Goal: Contribute content: Add original content to the website for others to see

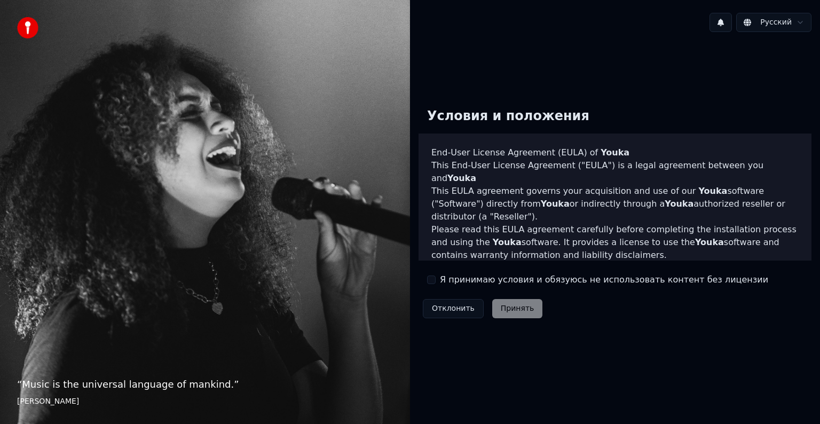
click at [503, 312] on div "Отклонить Принять" at bounding box center [483, 309] width 128 height 28
click at [461, 280] on label "Я принимаю условия и обязуюсь не использовать контент без лицензии" at bounding box center [604, 279] width 328 height 13
click at [436, 280] on button "Я принимаю условия и обязуюсь не использовать контент без лицензии" at bounding box center [431, 279] width 9 height 9
click at [520, 309] on button "Принять" at bounding box center [517, 308] width 51 height 19
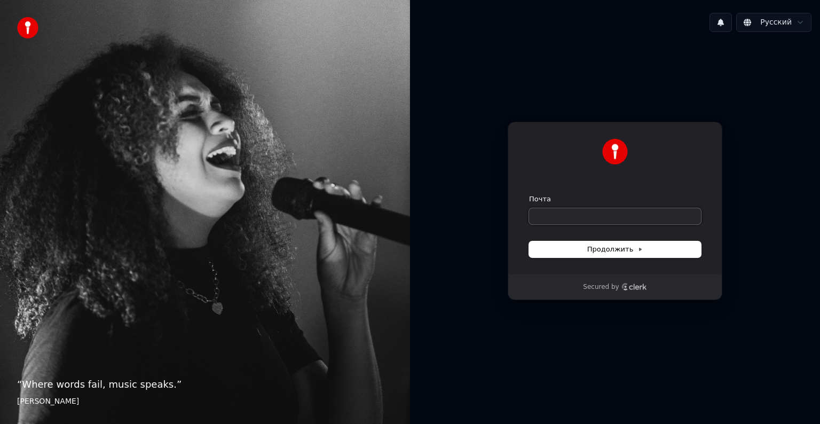
click at [551, 214] on input "Почта" at bounding box center [615, 216] width 172 height 16
click at [550, 252] on button "Продолжить" at bounding box center [615, 249] width 172 height 16
type input "**********"
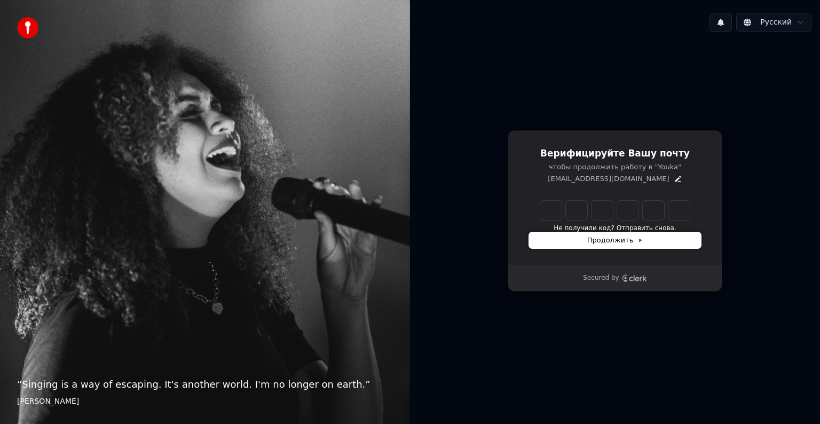
click at [643, 246] on button "Продолжить" at bounding box center [615, 240] width 172 height 16
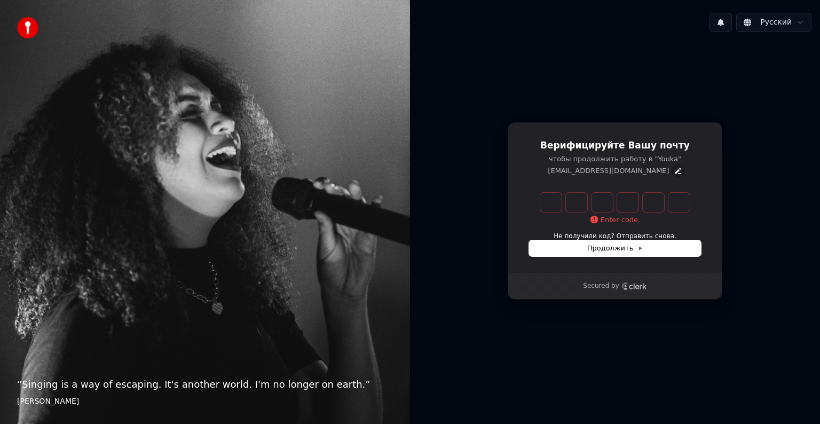
click at [675, 172] on icon "Edit" at bounding box center [678, 171] width 6 height 6
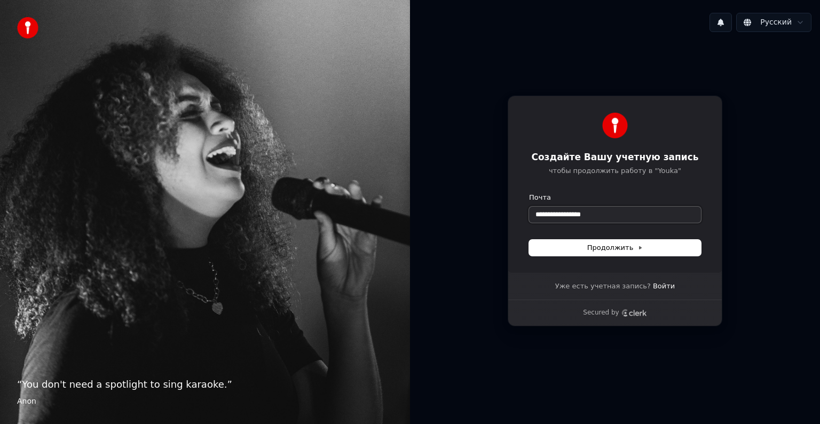
click at [572, 211] on input "**********" at bounding box center [615, 215] width 172 height 16
click at [622, 211] on input "**********" at bounding box center [615, 215] width 172 height 16
click at [604, 251] on span "Продолжить" at bounding box center [615, 248] width 56 height 10
type input "**********"
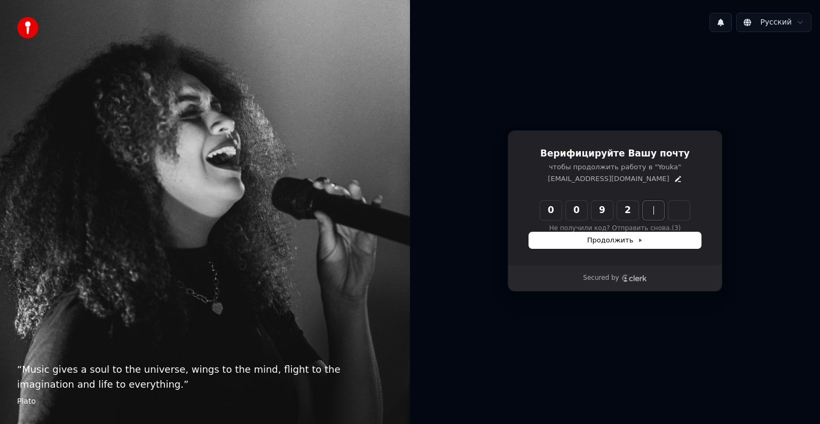
type input "******"
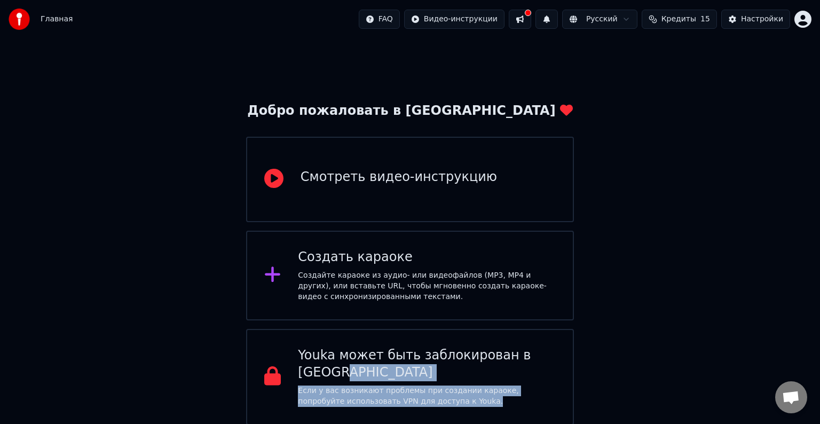
drag, startPoint x: 728, startPoint y: 377, endPoint x: 729, endPoint y: 424, distance: 46.4
click at [729, 423] on html "Главная FAQ Видео-инструкции Русский Кредиты 15 Настройки Добро пожаловать в Yo…" at bounding box center [410, 212] width 820 height 425
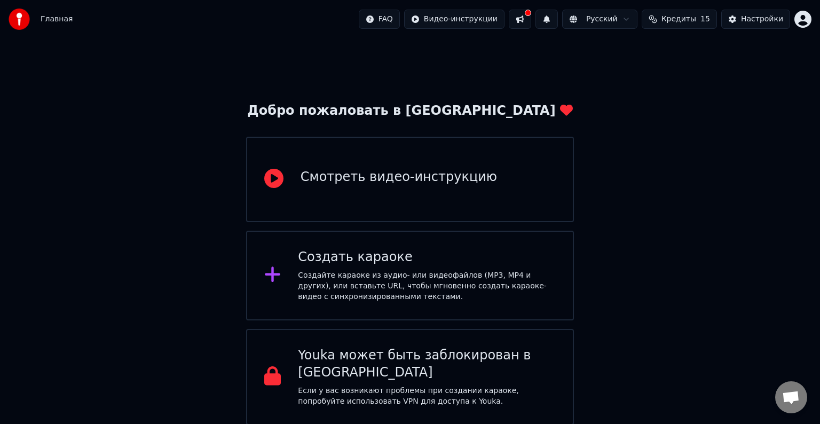
click at [412, 183] on div "Смотреть видео-инструкцию" at bounding box center [399, 177] width 196 height 17
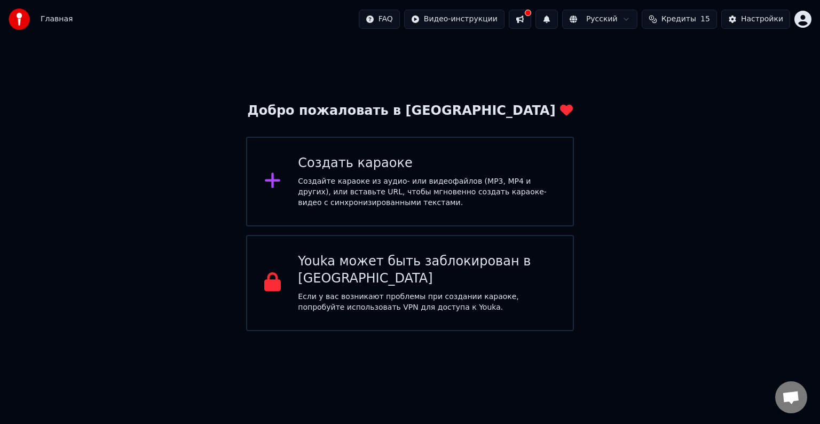
click at [350, 217] on div "Создать караоке Создайте караоке из аудио- или видеофайлов (MP3, MP4 и других),…" at bounding box center [410, 182] width 328 height 90
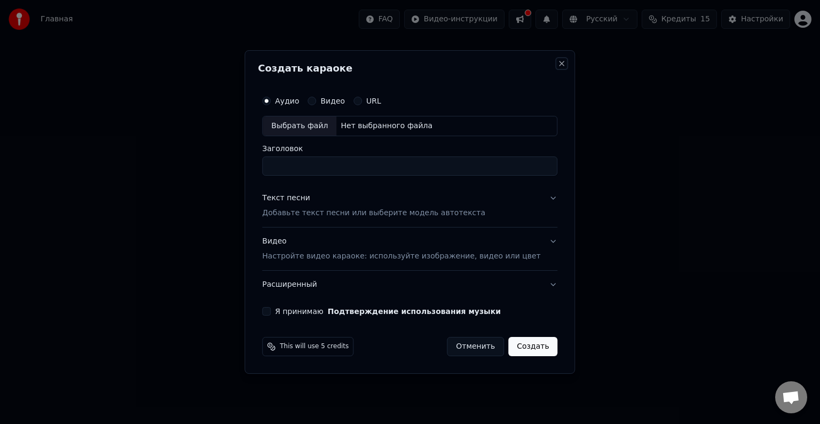
click at [558, 64] on button "Close" at bounding box center [562, 63] width 9 height 9
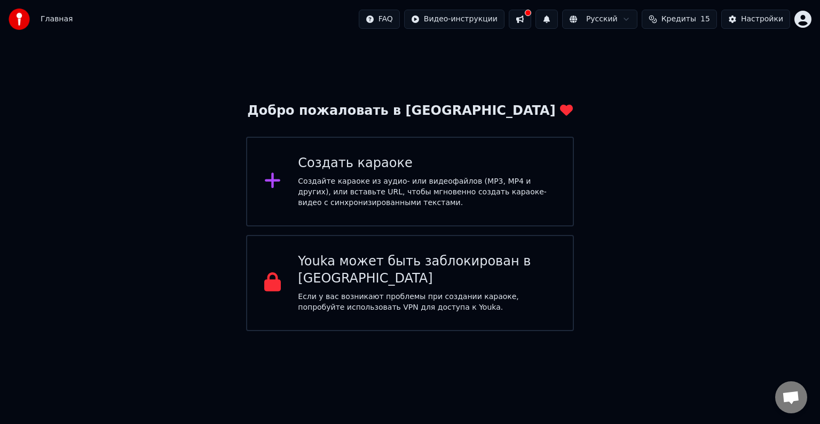
click at [380, 264] on div "Youka может быть заблокирован в [GEOGRAPHIC_DATA]" at bounding box center [427, 270] width 258 height 34
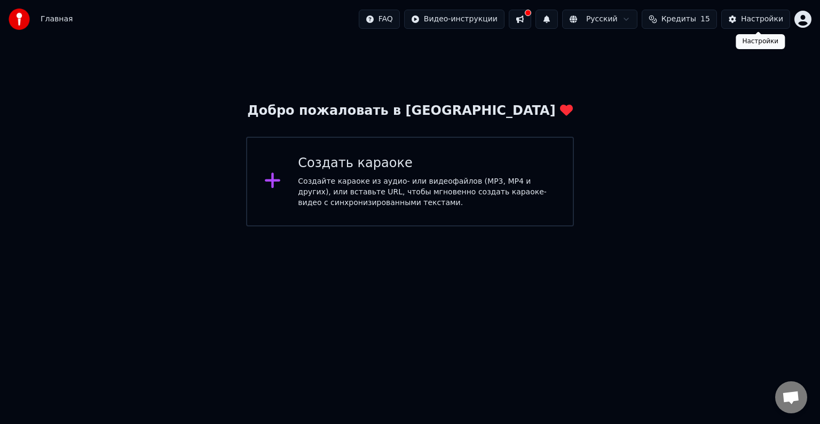
click at [742, 28] on button "Настройки" at bounding box center [755, 19] width 69 height 19
click at [756, 25] on button "Настройки" at bounding box center [755, 19] width 69 height 19
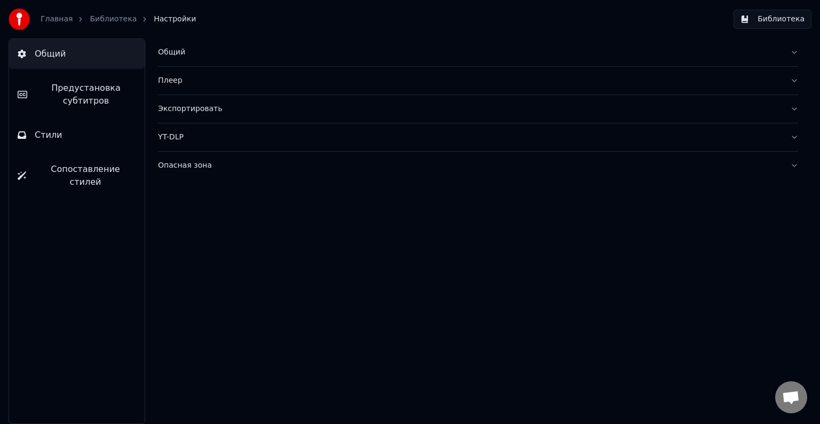
click at [296, 88] on button "Плеер" at bounding box center [478, 81] width 641 height 28
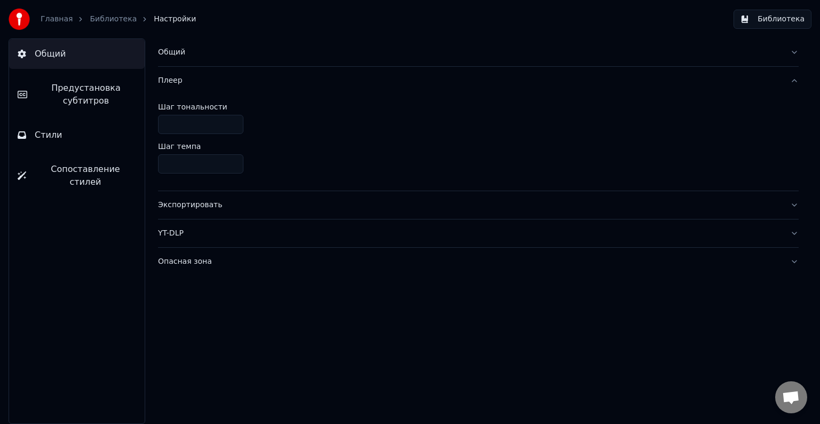
click at [103, 23] on link "Библиотека" at bounding box center [113, 19] width 47 height 11
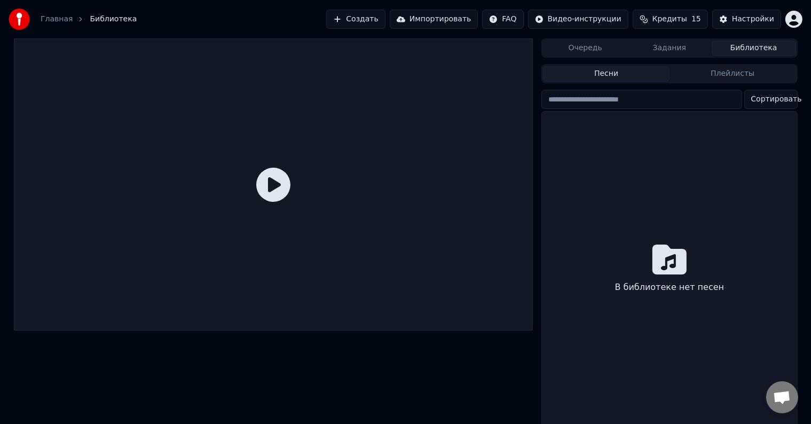
click at [588, 47] on button "Очередь" at bounding box center [585, 48] width 84 height 15
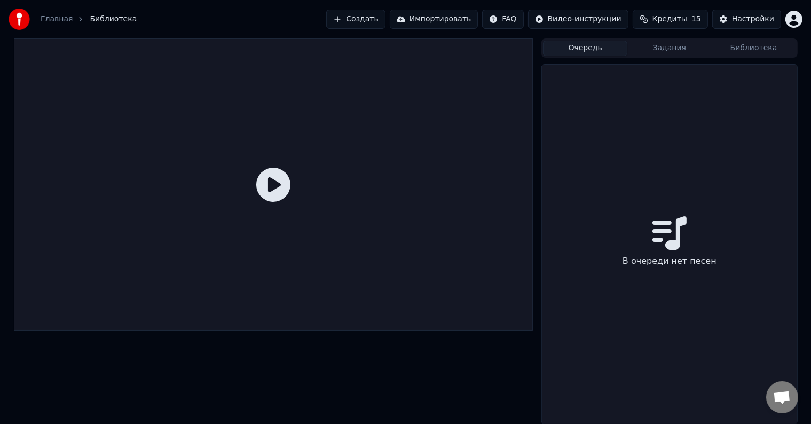
click at [613, 49] on button "Очередь" at bounding box center [585, 48] width 84 height 15
click at [675, 50] on button "Задания" at bounding box center [669, 48] width 84 height 15
click at [757, 33] on div "Главная Библиотека Создать Импортировать FAQ Видео-инструкции Кредиты 15 Настро…" at bounding box center [405, 19] width 811 height 38
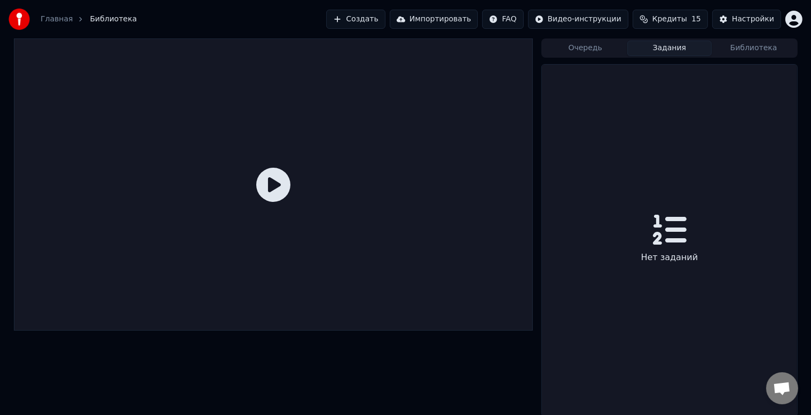
click at [750, 49] on button "Библиотека" at bounding box center [754, 48] width 84 height 15
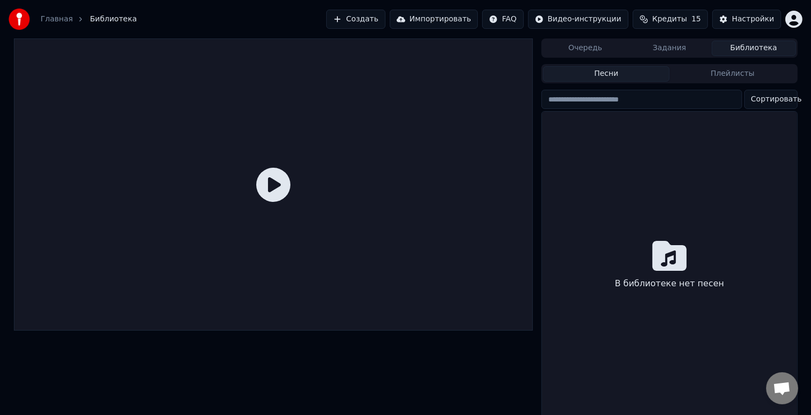
click at [658, 98] on input "search" at bounding box center [641, 99] width 200 height 19
type input "*"
type input "******"
click at [467, 19] on button "Импортировать" at bounding box center [434, 19] width 89 height 19
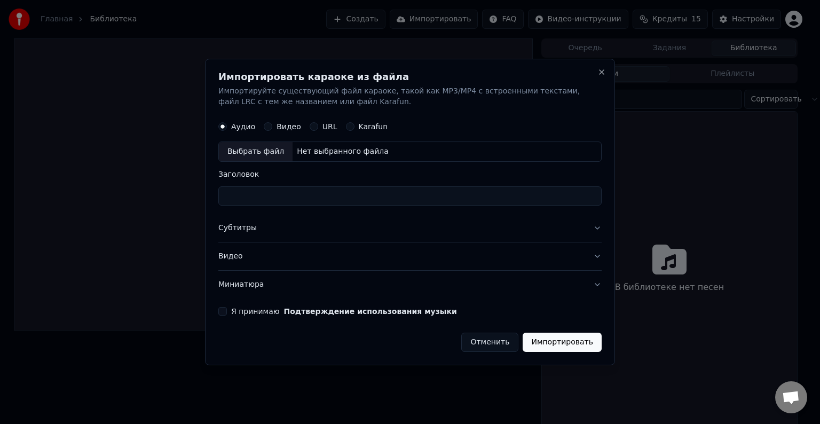
click at [240, 254] on button "Видео" at bounding box center [409, 256] width 383 height 28
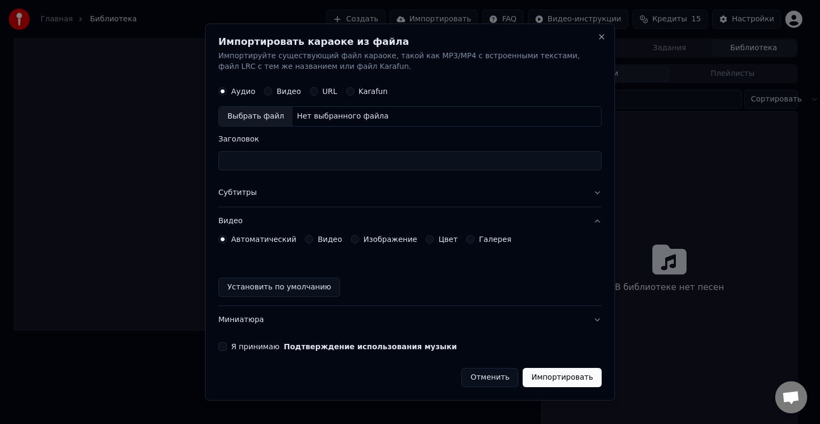
click at [269, 285] on button "Установить по умолчанию" at bounding box center [279, 287] width 122 height 19
click at [588, 376] on button "Импортировать" at bounding box center [562, 377] width 79 height 19
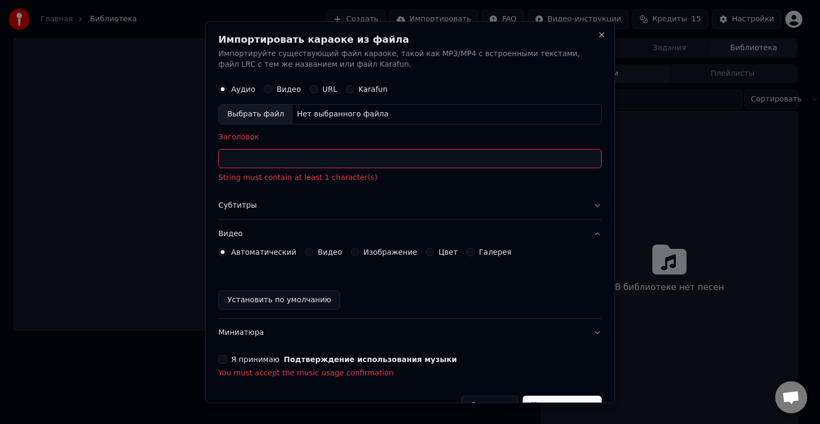
click at [259, 165] on input "Заголовок" at bounding box center [409, 158] width 383 height 19
click at [597, 38] on button "Close" at bounding box center [601, 34] width 9 height 9
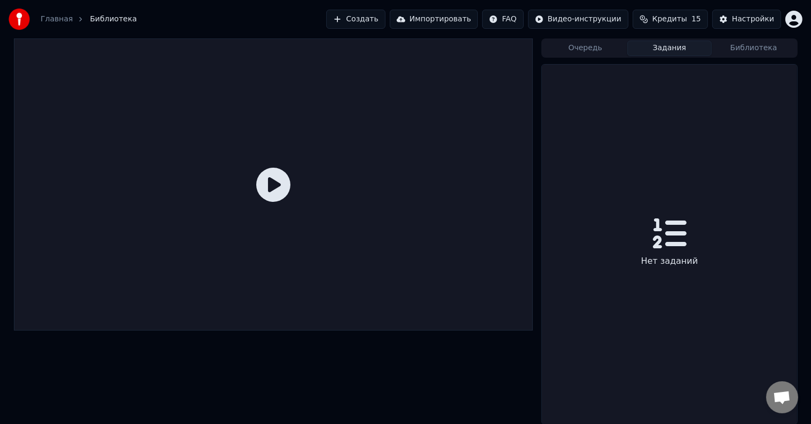
click at [659, 45] on button "Задания" at bounding box center [669, 48] width 84 height 15
click at [597, 52] on button "Очередь" at bounding box center [585, 48] width 84 height 15
click at [55, 21] on link "Главная" at bounding box center [57, 19] width 32 height 11
